Goal: Task Accomplishment & Management: Manage account settings

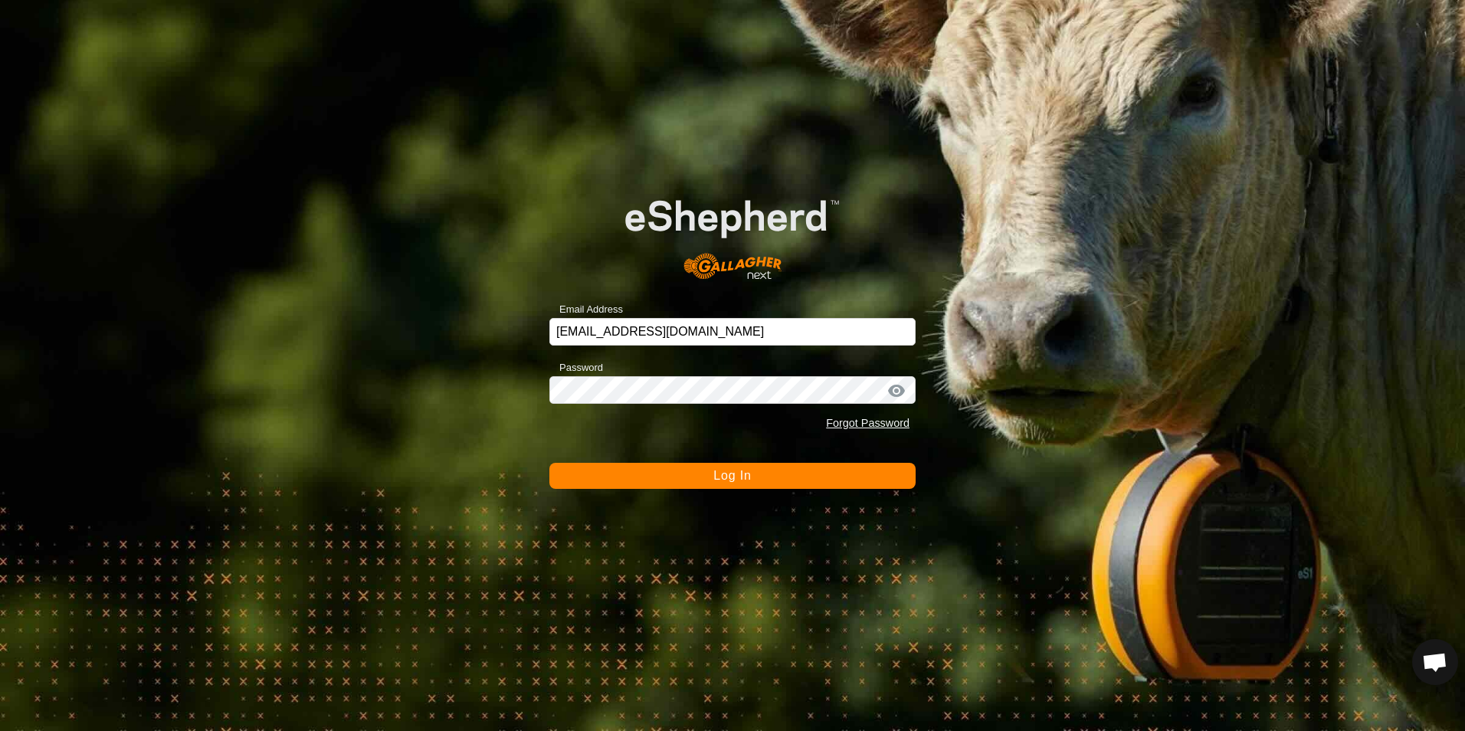
click at [865, 470] on button "Log In" at bounding box center [732, 476] width 366 height 26
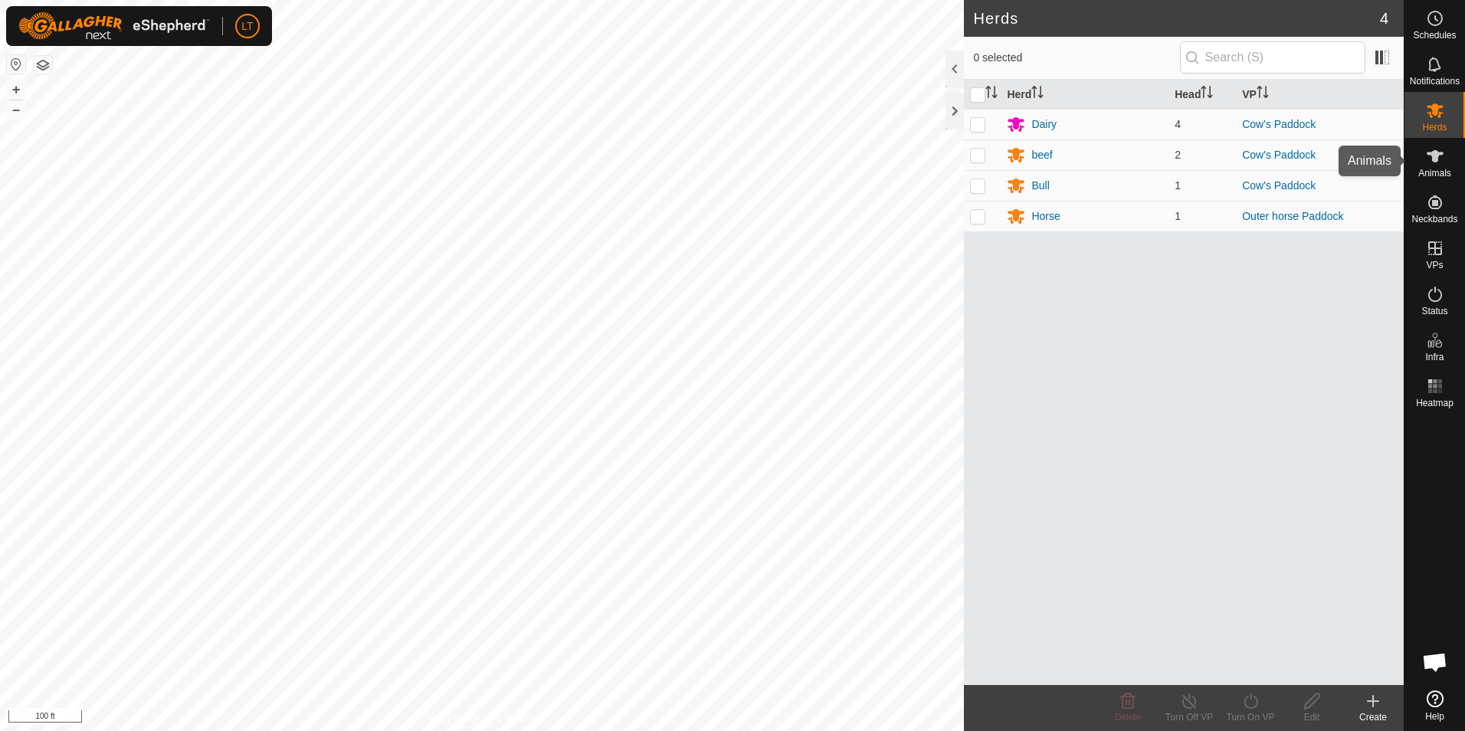
click at [1459, 153] on div "Animals" at bounding box center [1434, 161] width 61 height 46
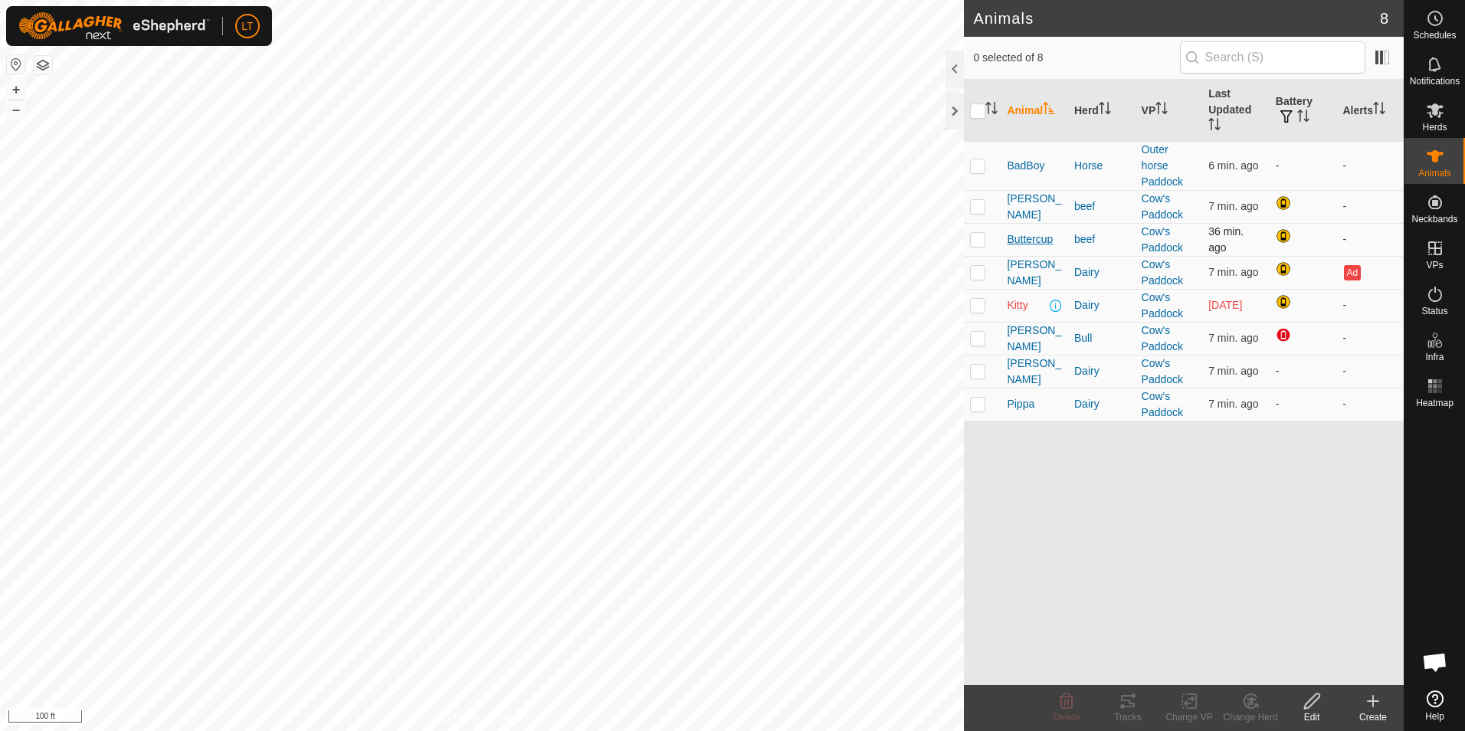
click at [1027, 244] on span "Buttercup" at bounding box center [1030, 239] width 46 height 16
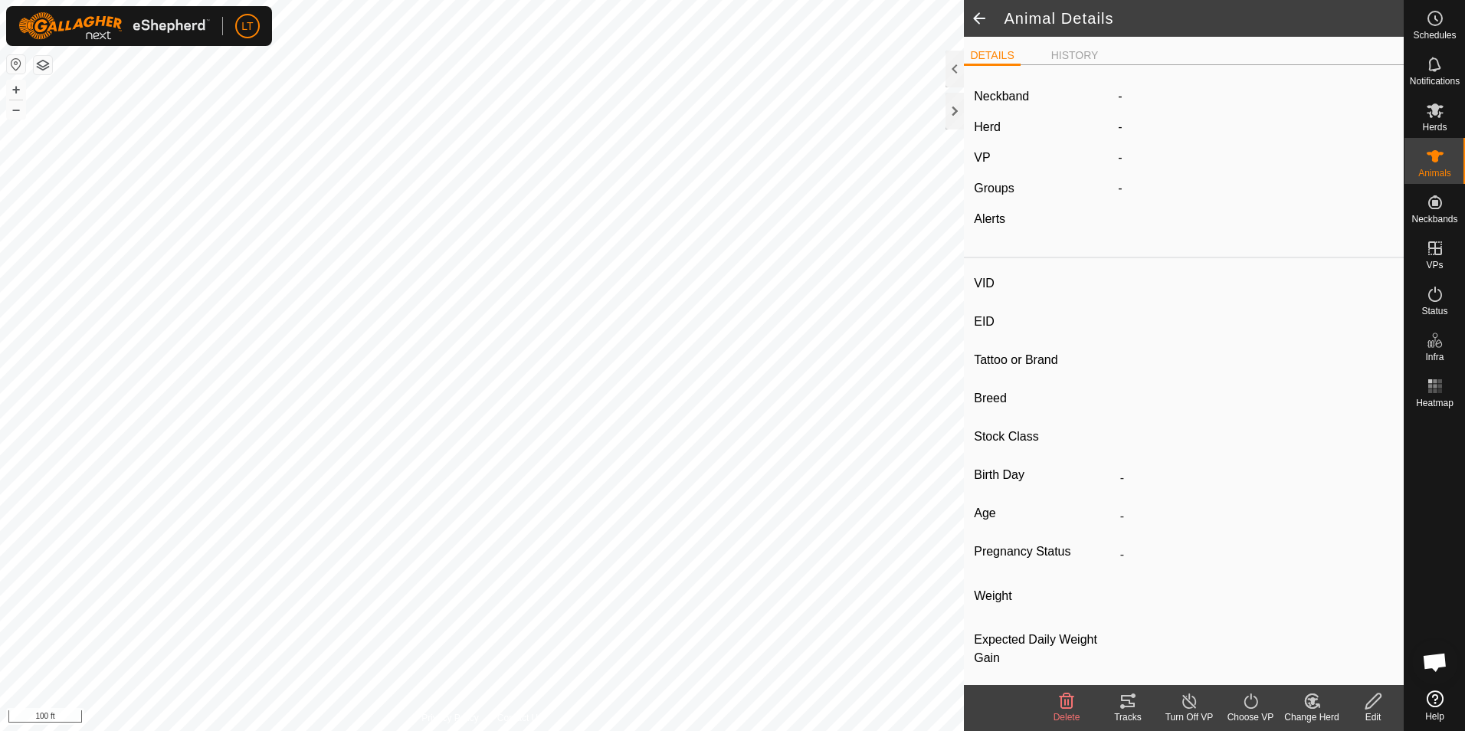
type input "Buttercup"
type input "-"
type input "Herford"
type input "-"
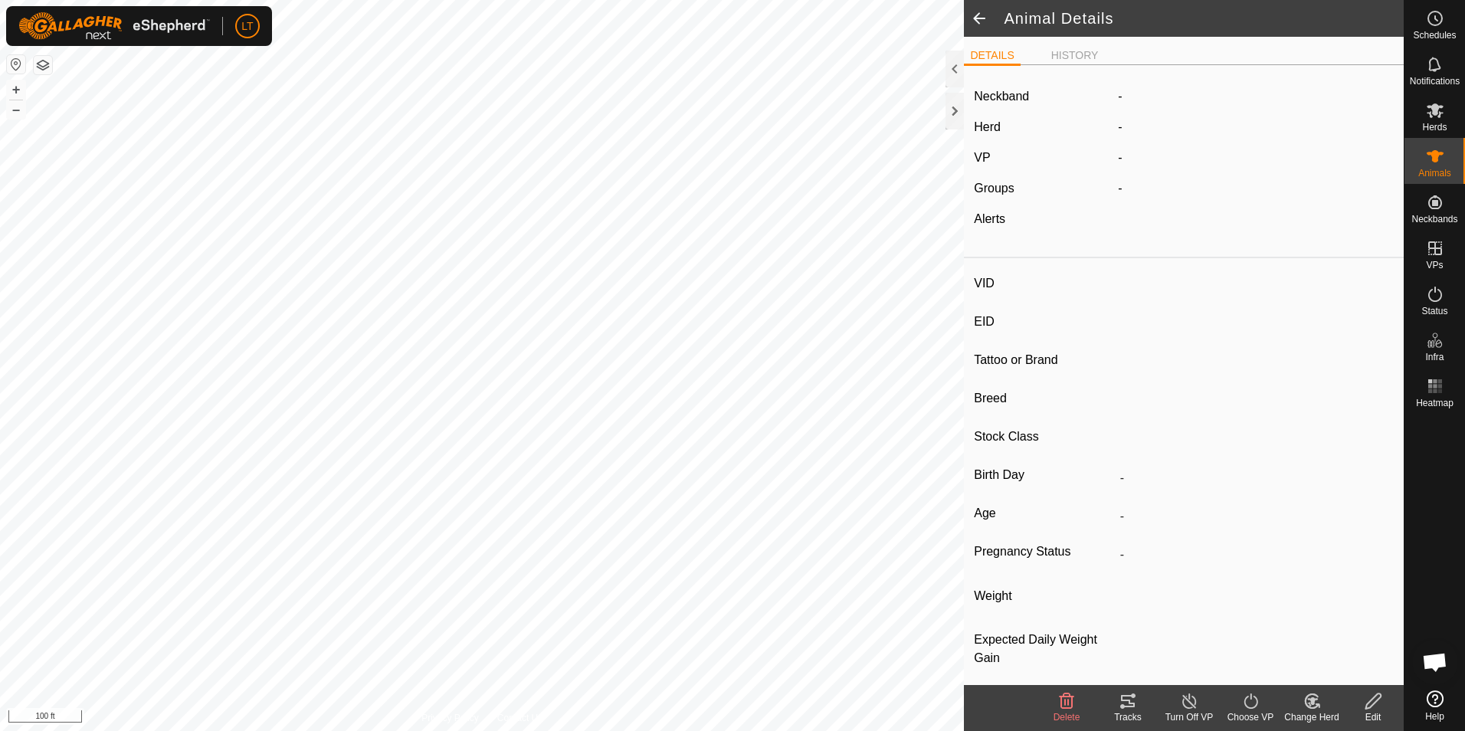
type input "Empty"
type input "0 kg"
type input "-"
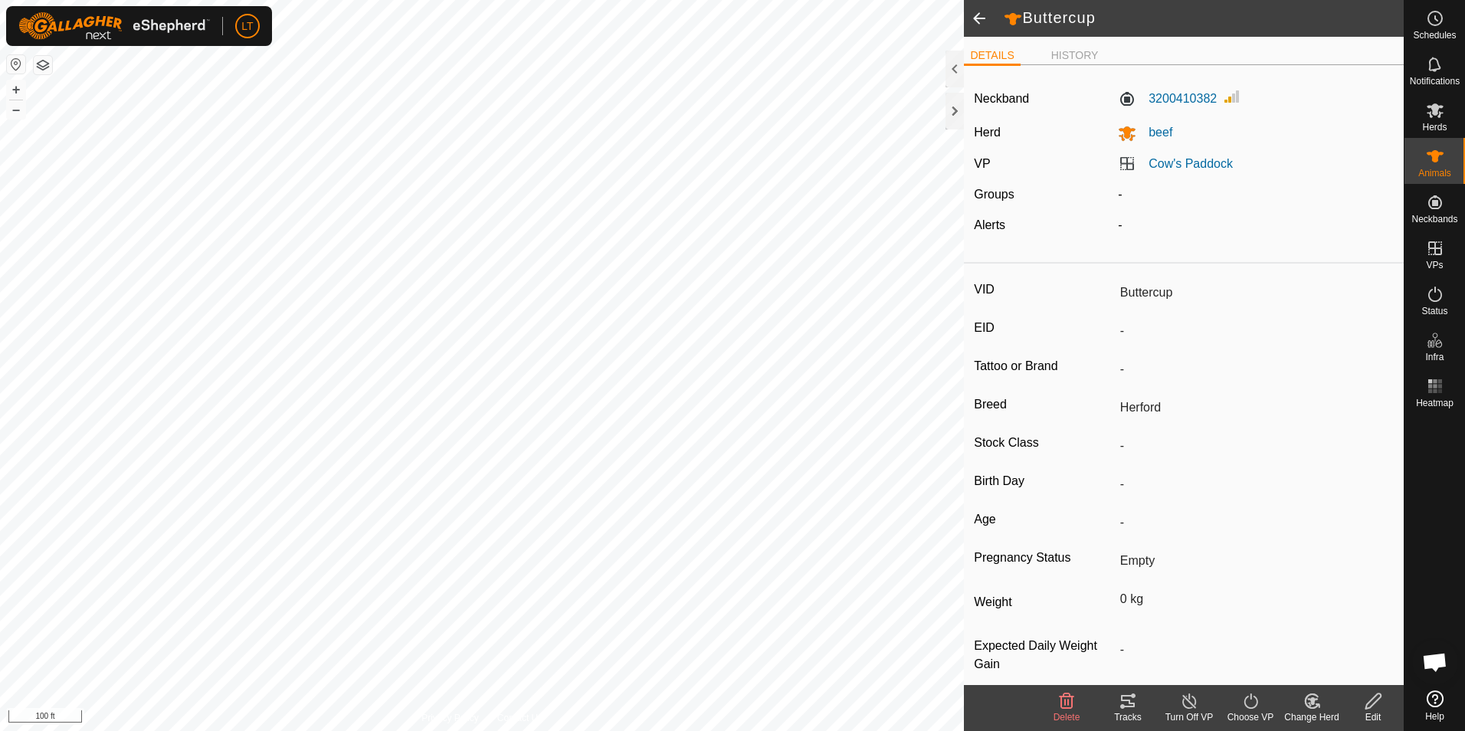
click at [1134, 701] on icon at bounding box center [1128, 701] width 18 height 18
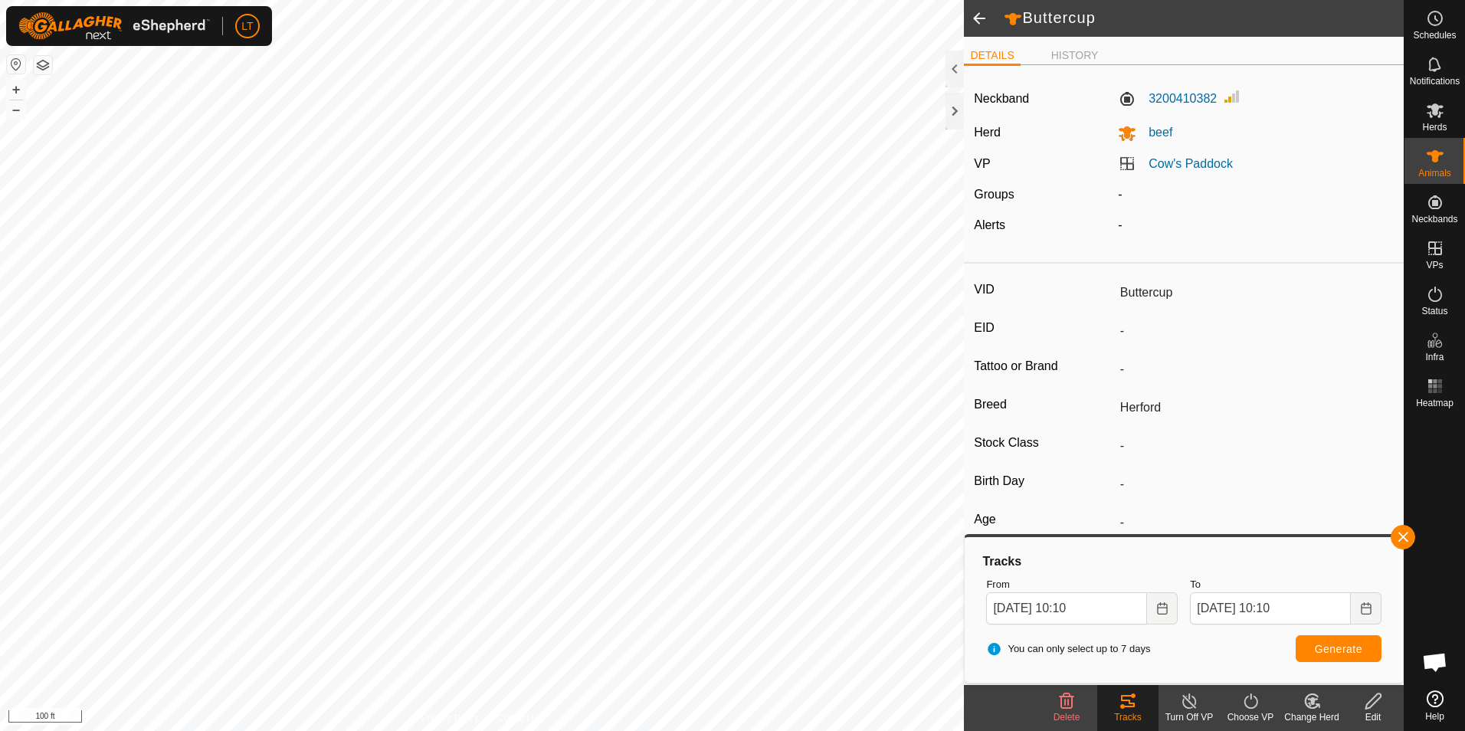
click at [979, 8] on span at bounding box center [979, 18] width 31 height 37
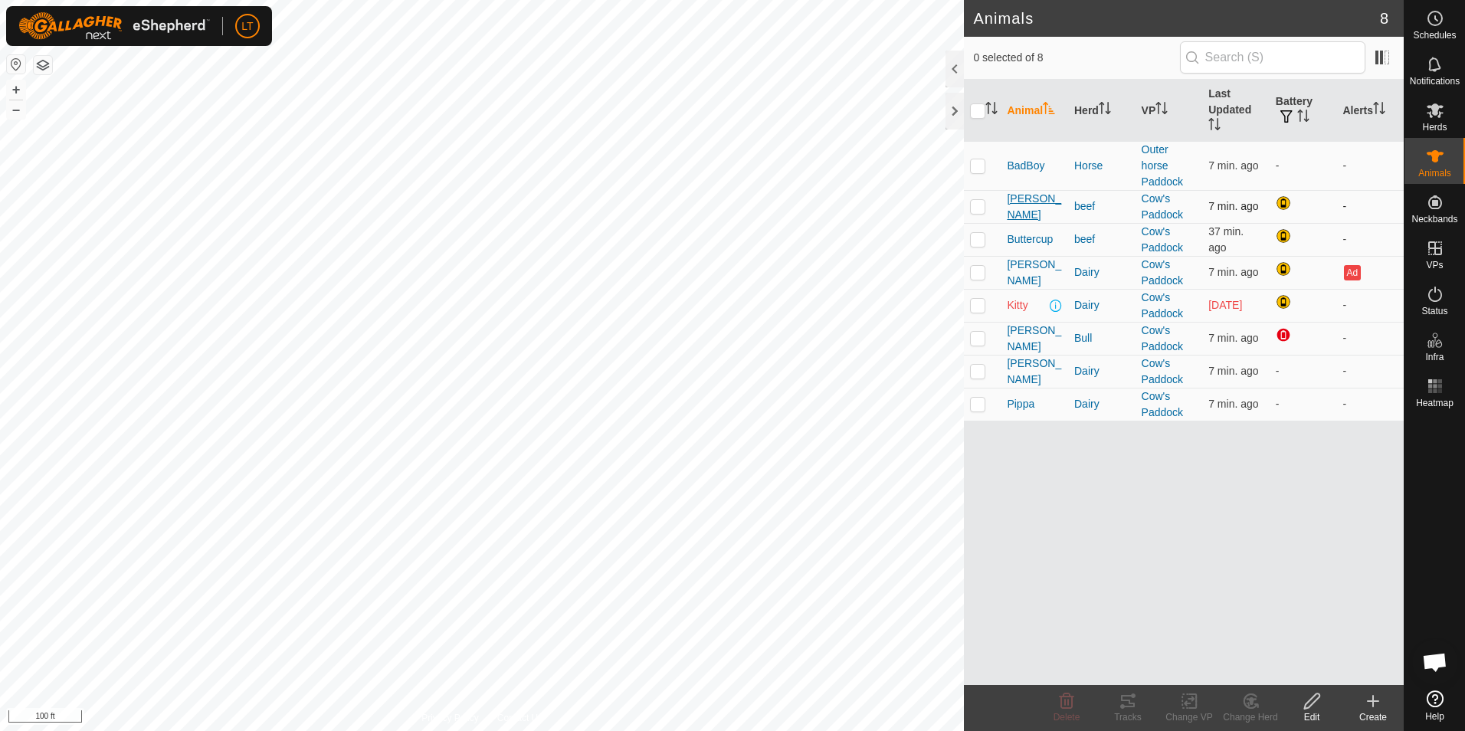
click at [1013, 201] on span "[PERSON_NAME]" at bounding box center [1034, 207] width 55 height 32
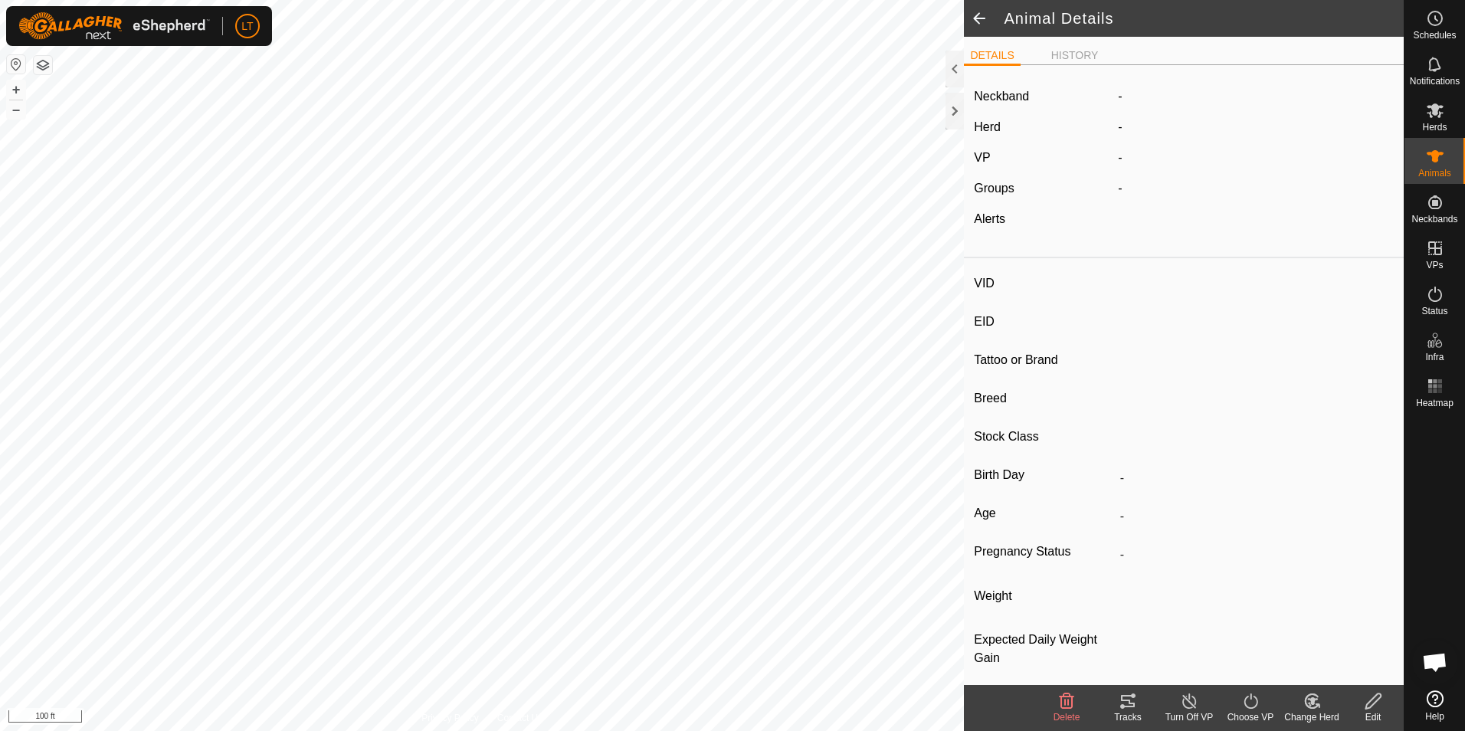
click at [1129, 714] on div "Tracks" at bounding box center [1127, 717] width 61 height 14
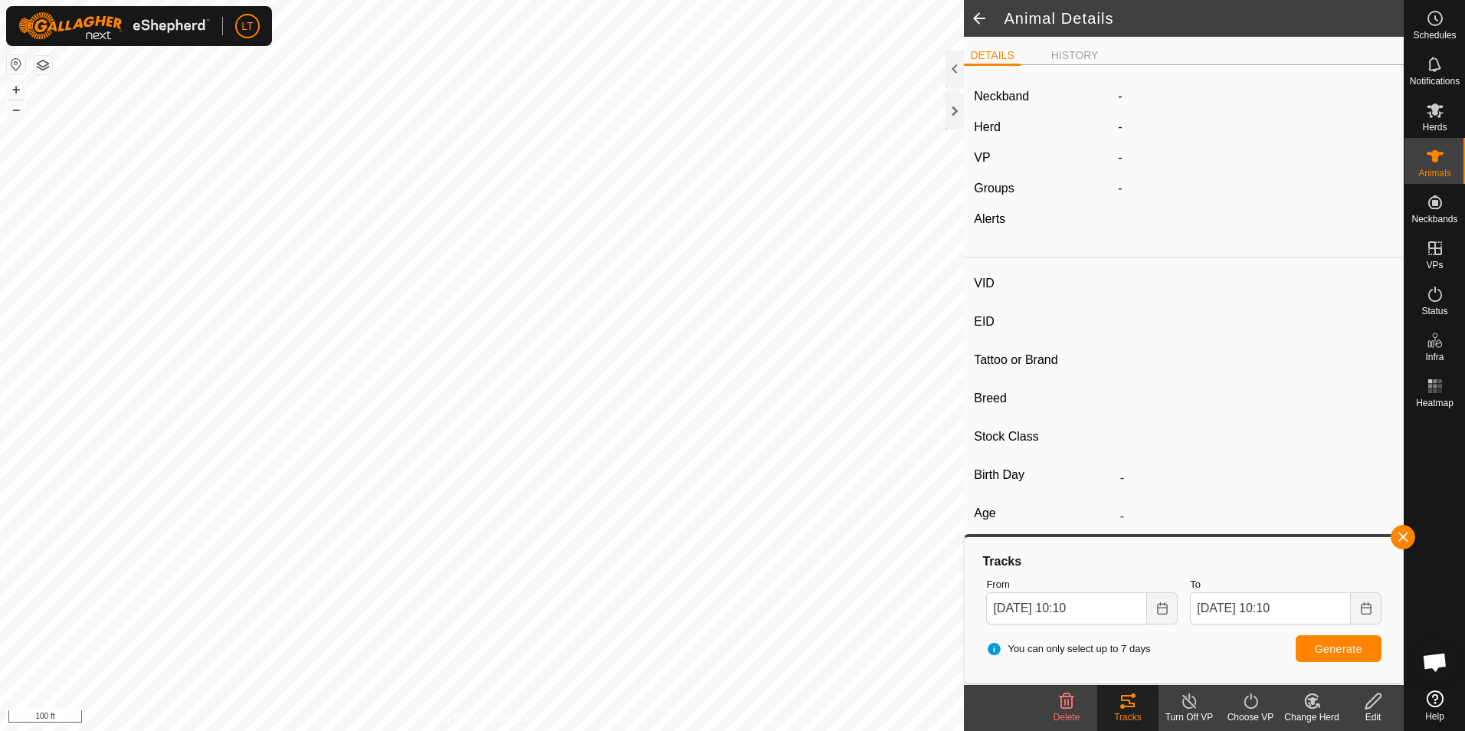
type input "[PERSON_NAME]"
type input "-"
type input "Herford"
type input "-"
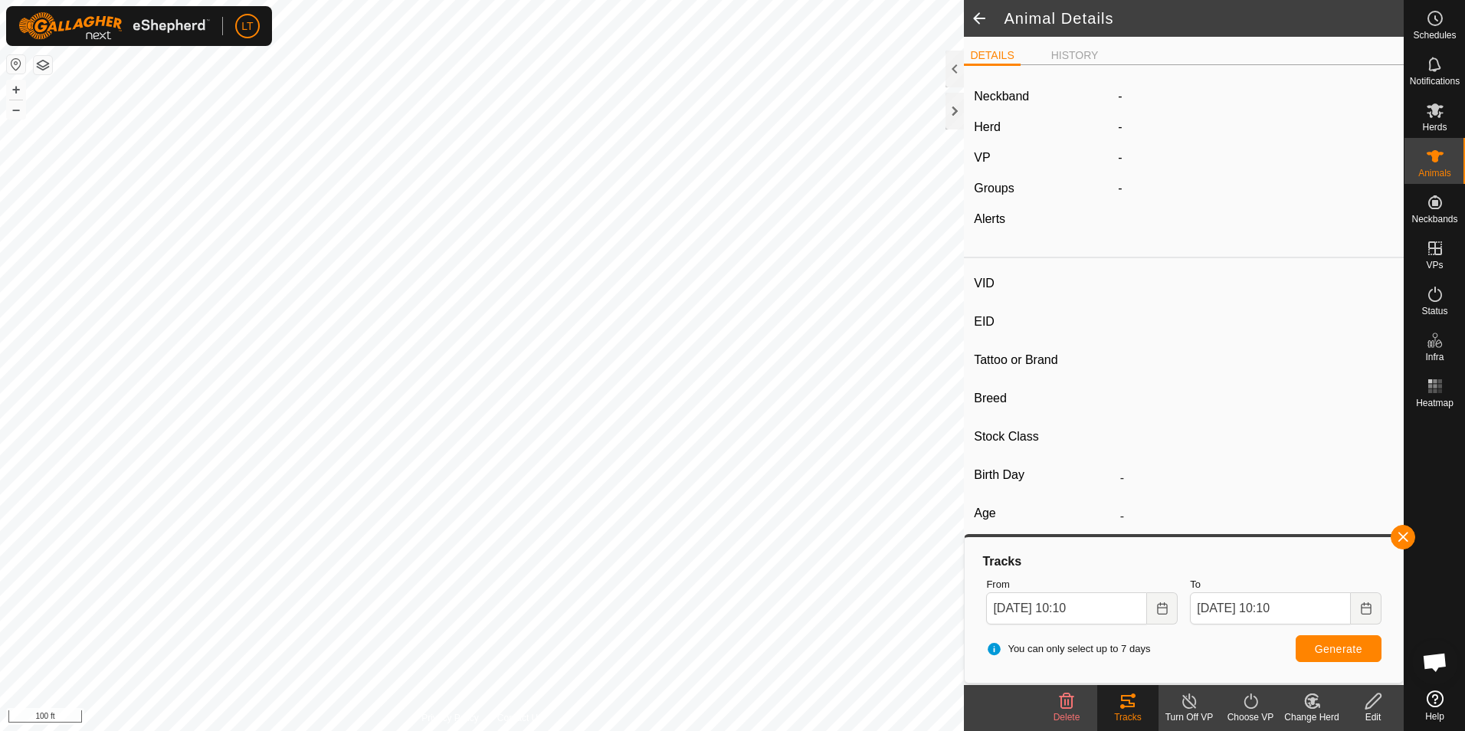
type input "Empty"
type input "0 kg"
type input "-"
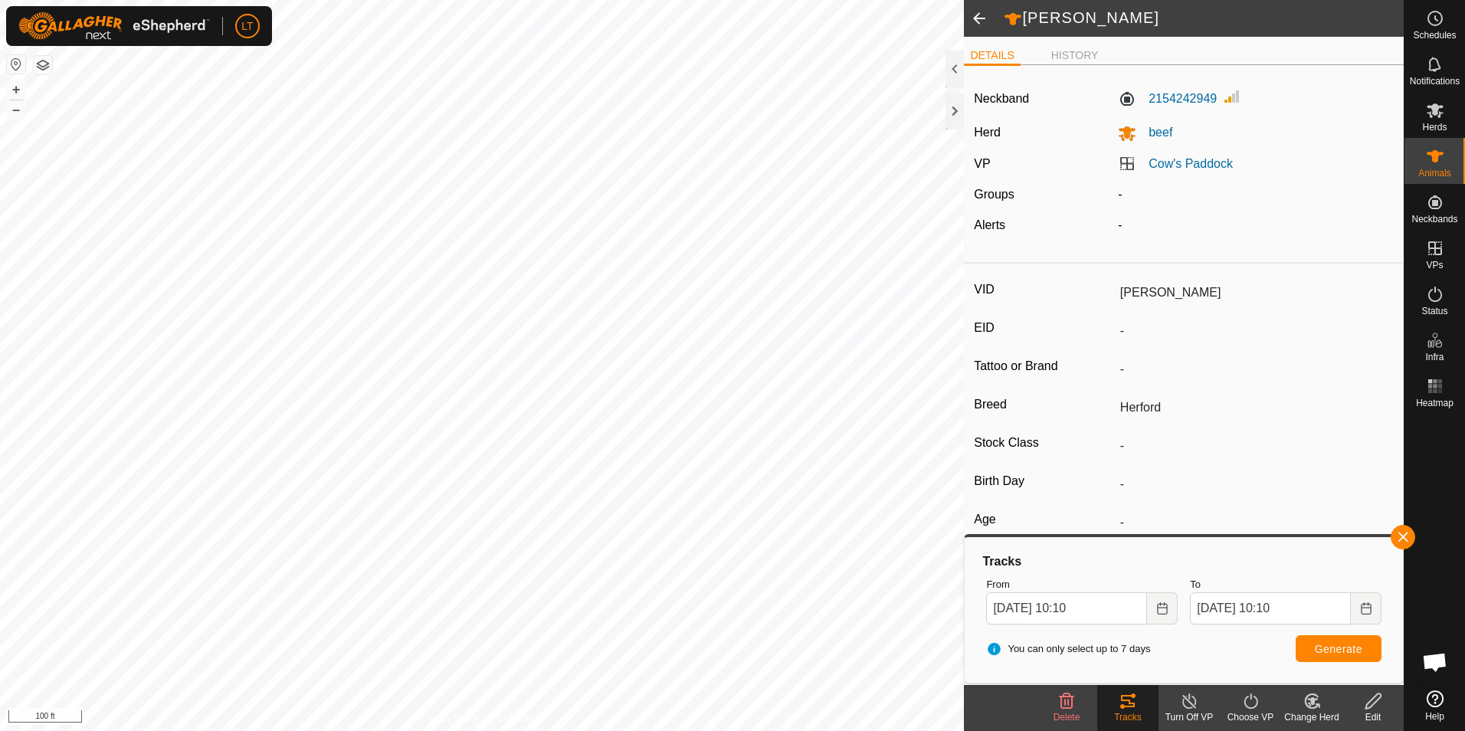
click at [980, 16] on span at bounding box center [979, 18] width 31 height 37
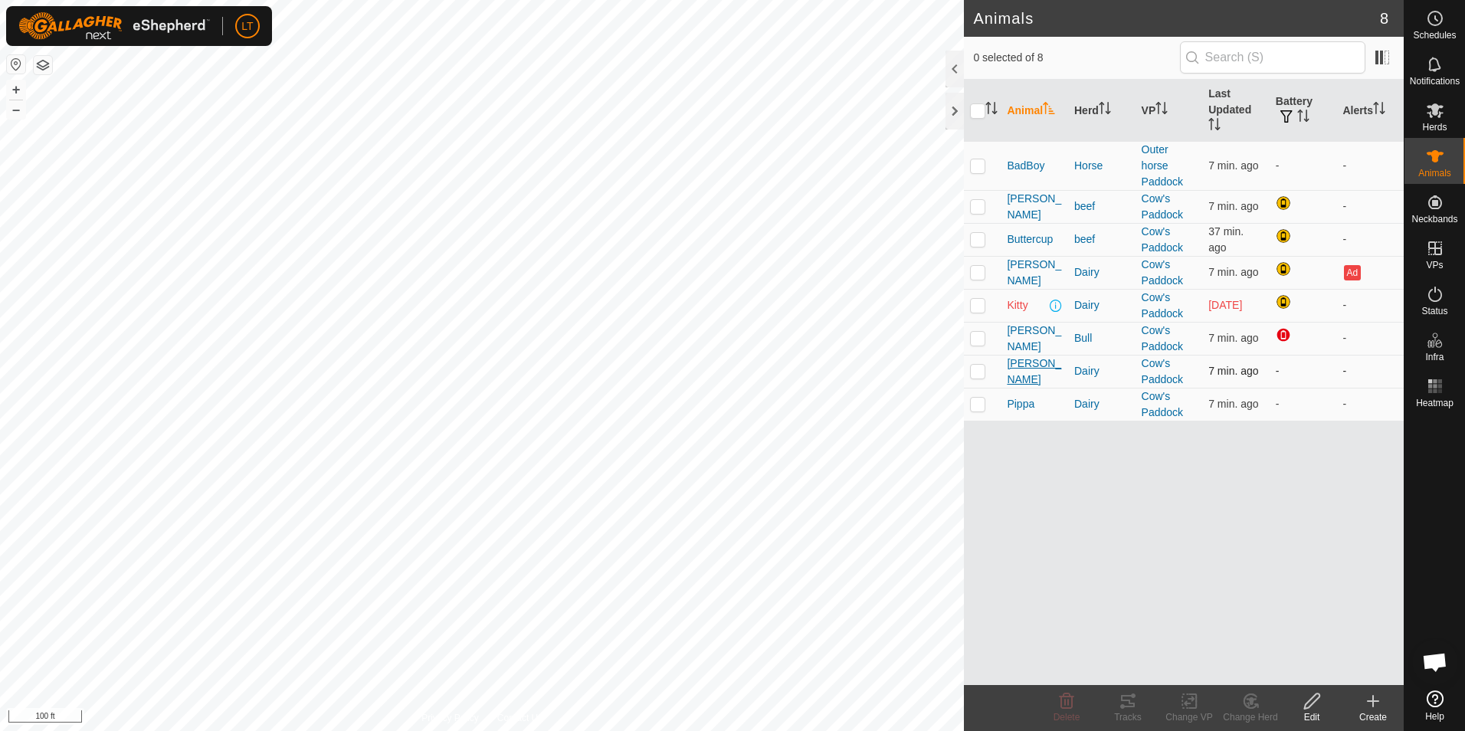
click at [1017, 368] on span "[PERSON_NAME]" at bounding box center [1034, 372] width 55 height 32
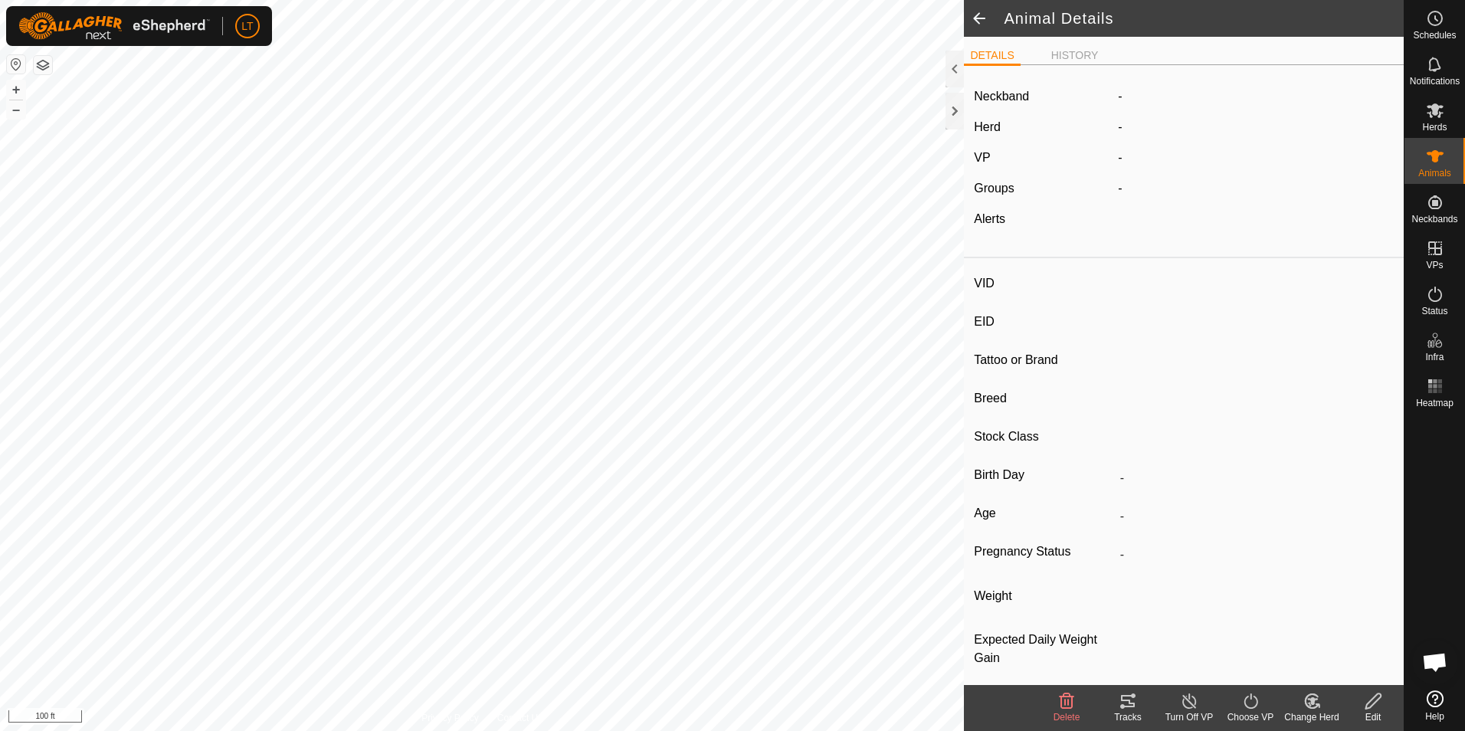
type input "[PERSON_NAME]"
type input "-"
type input "15"
type input "jersey"
type input "-"
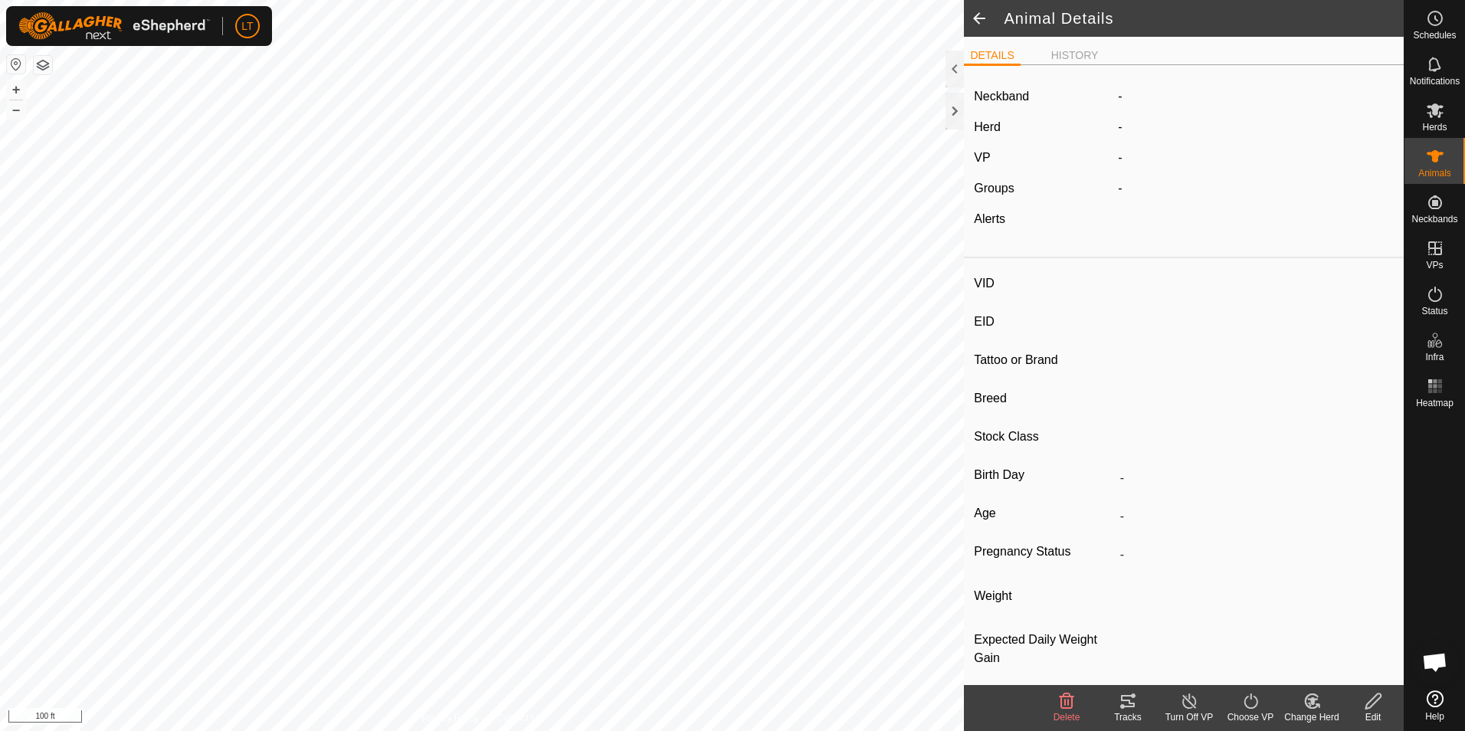
type input "Empty"
type input "0 kg"
type input "-"
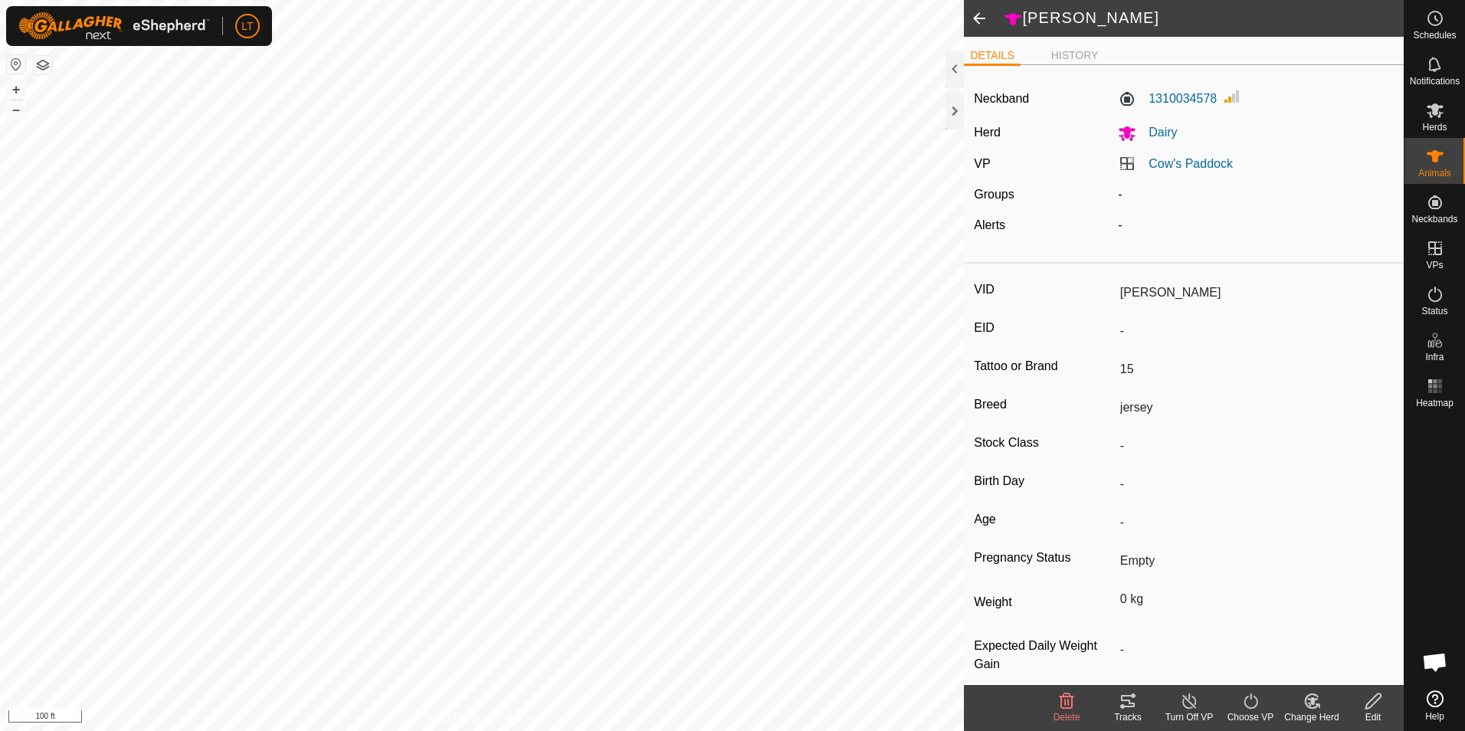
click at [1122, 707] on icon at bounding box center [1128, 701] width 14 height 12
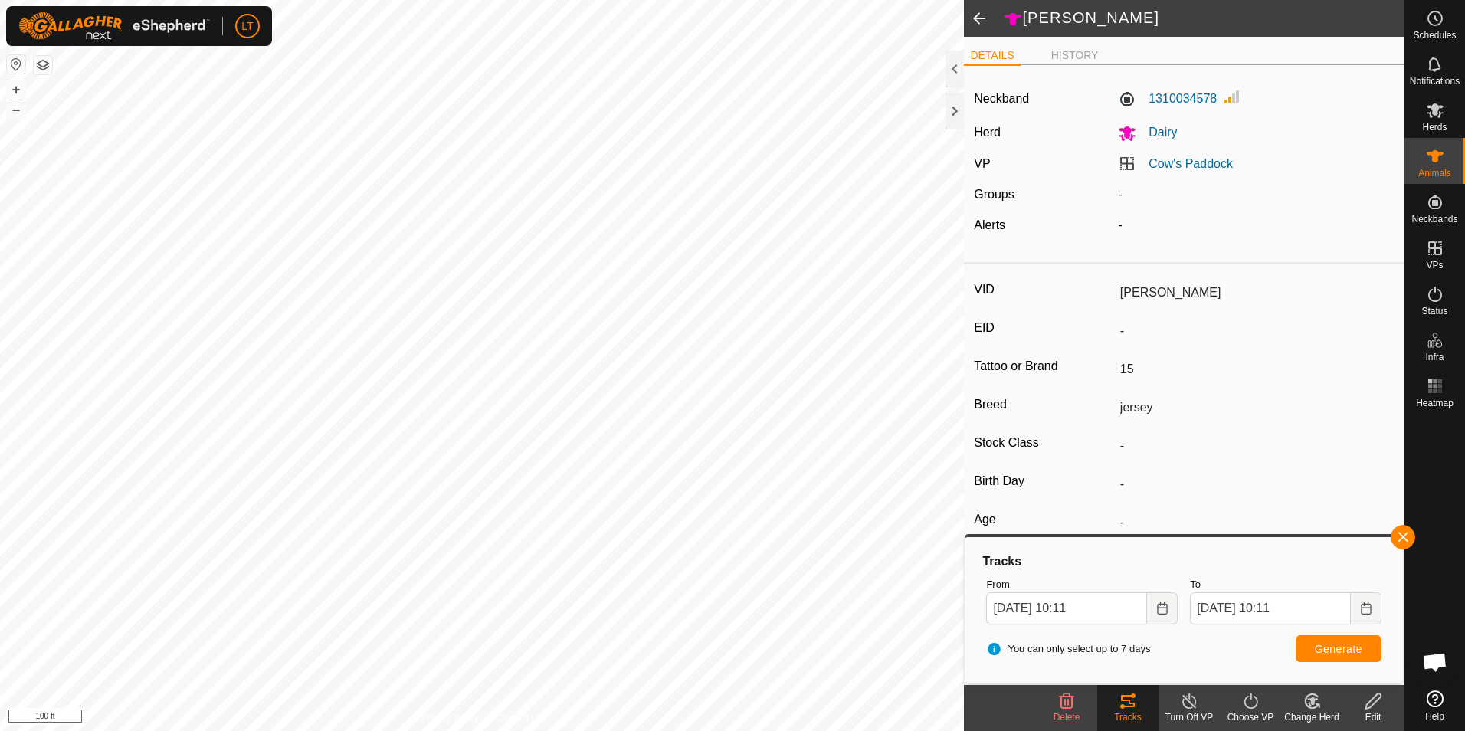
click at [974, 18] on span at bounding box center [979, 18] width 31 height 37
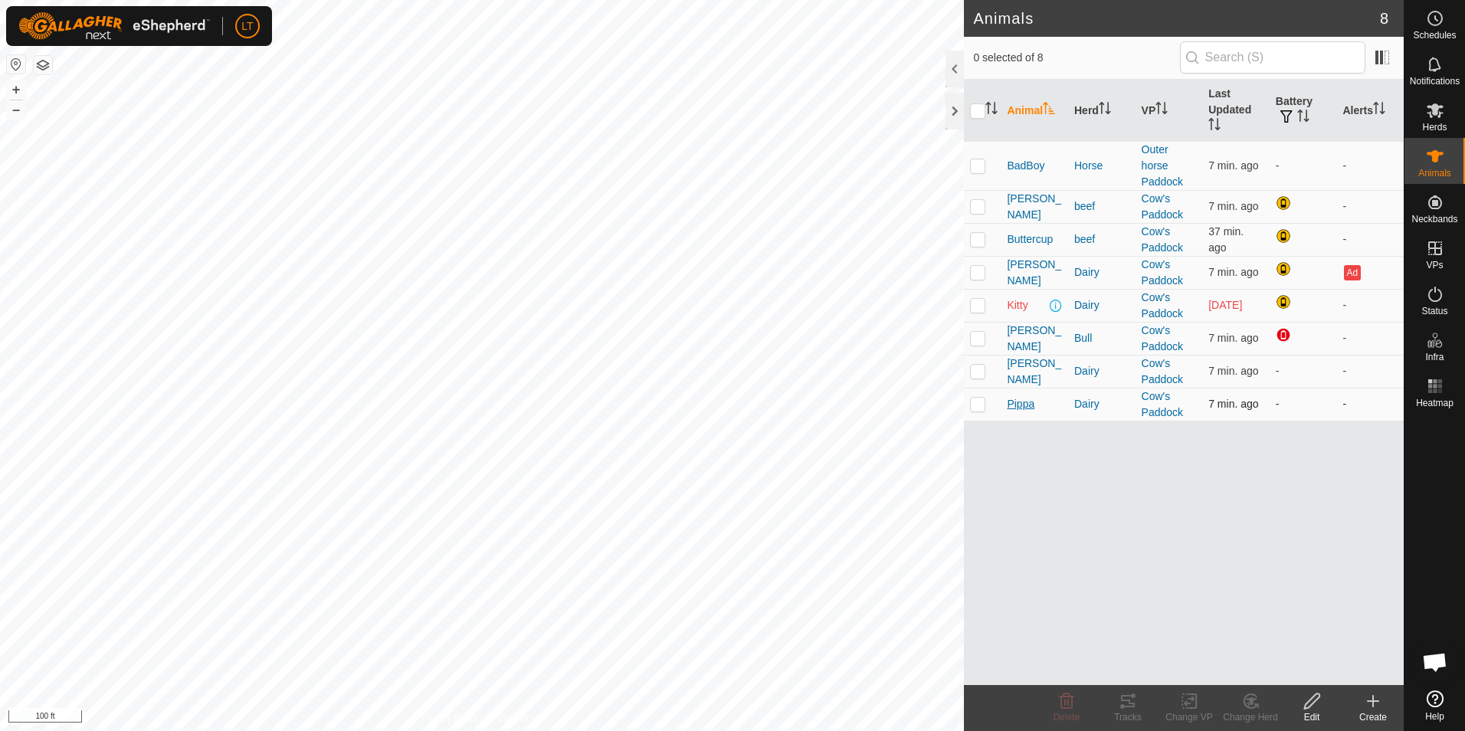
click at [1027, 396] on span "Pippa" at bounding box center [1021, 404] width 28 height 16
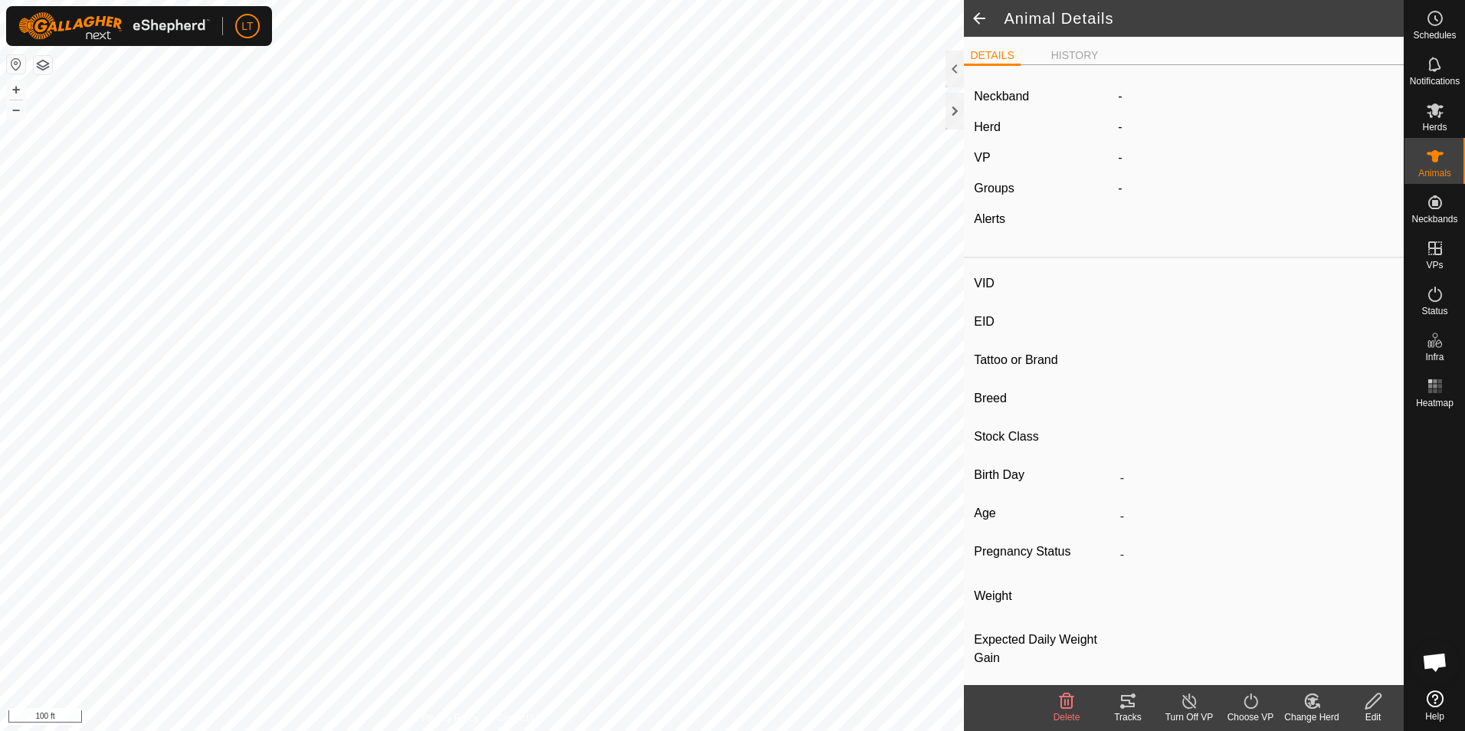
click at [1130, 701] on icon at bounding box center [1128, 701] width 14 height 12
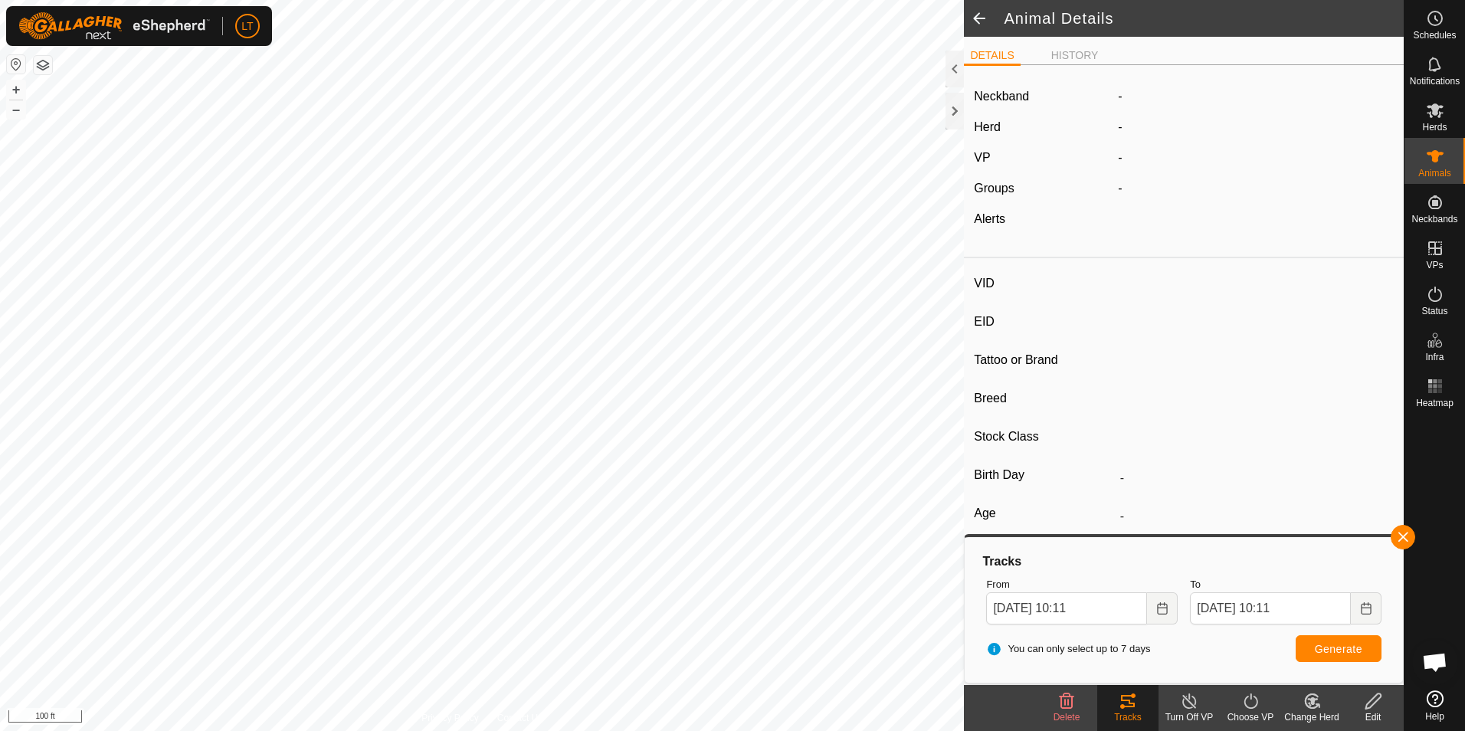
type input "Pippa"
type input "-"
type input "Jersey"
type input "-"
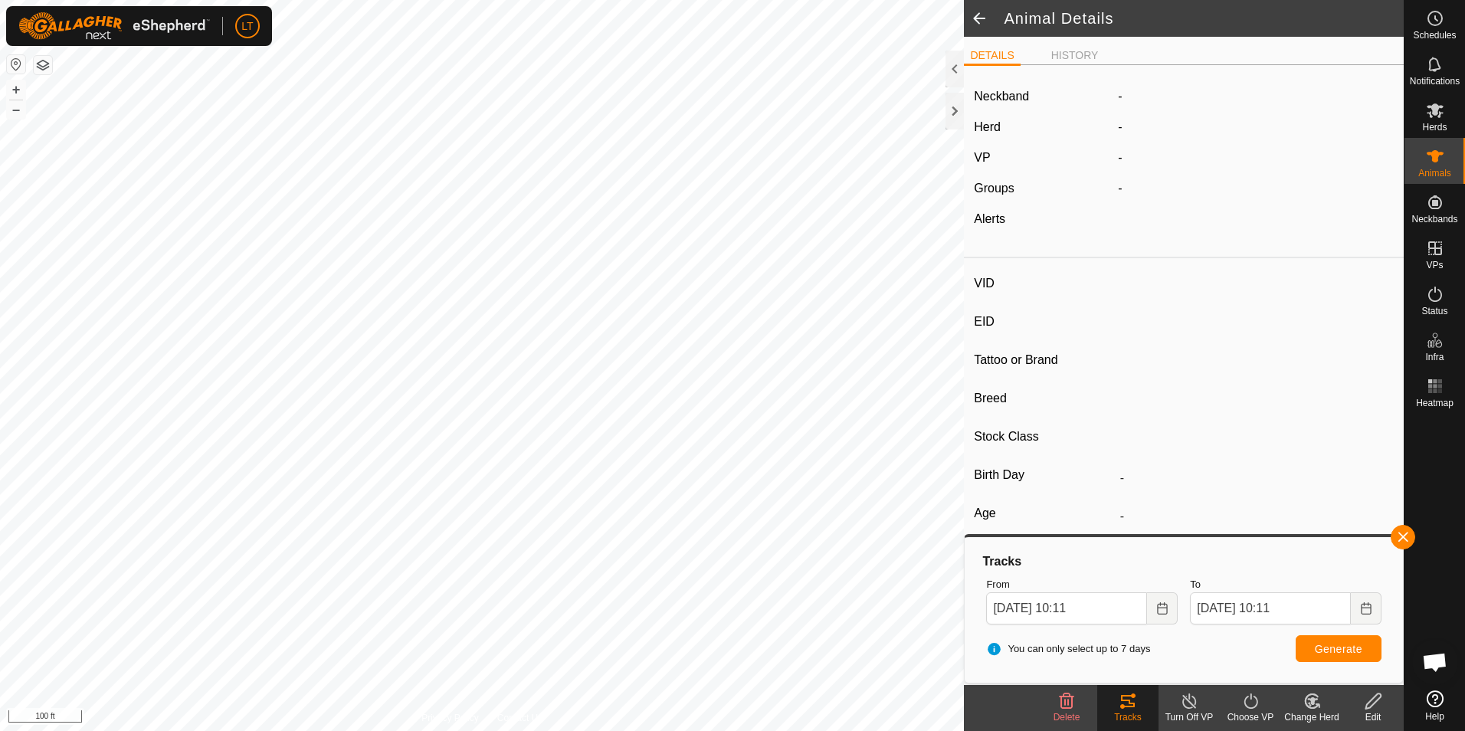
type input "Joined"
type input "0 kg"
type input "-"
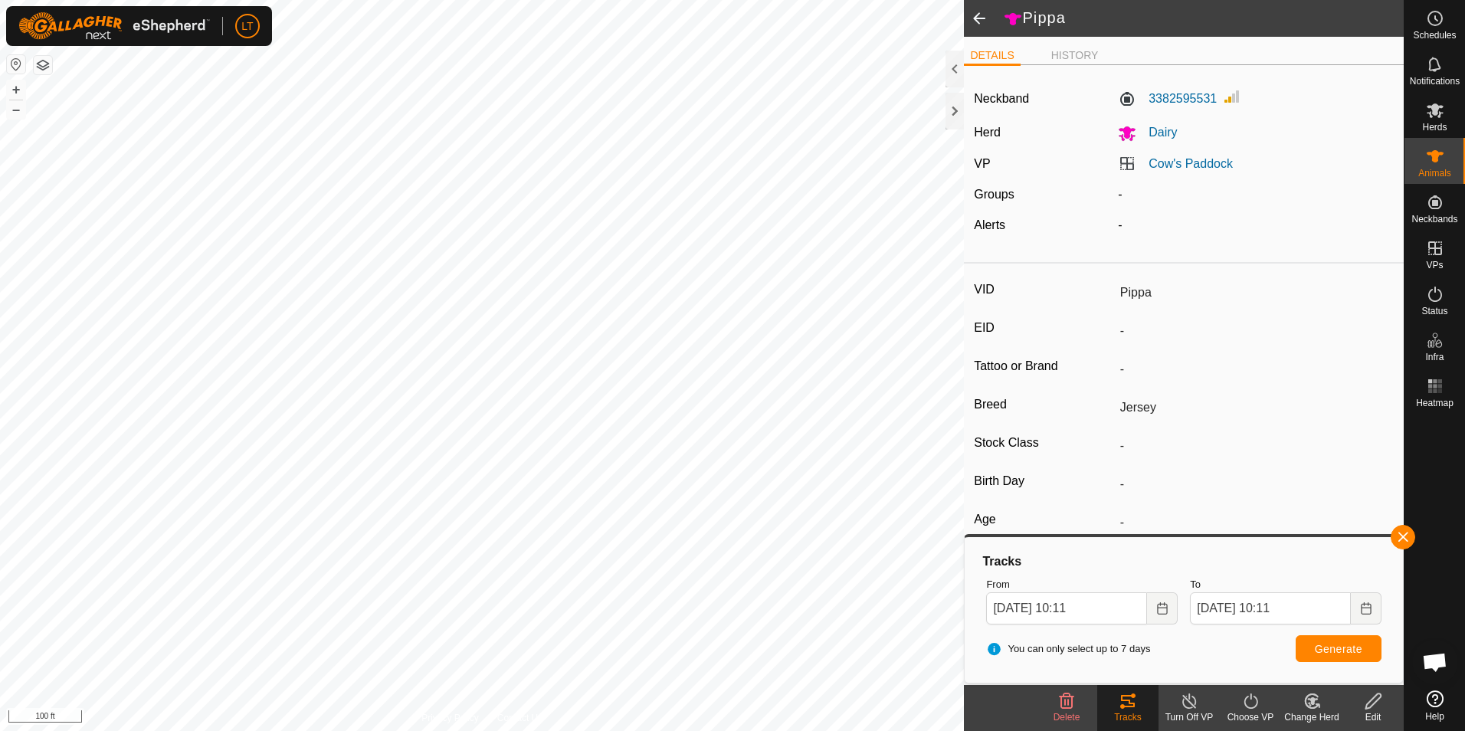
click at [975, 24] on span at bounding box center [979, 18] width 31 height 37
